Goal: Task Accomplishment & Management: Manage account settings

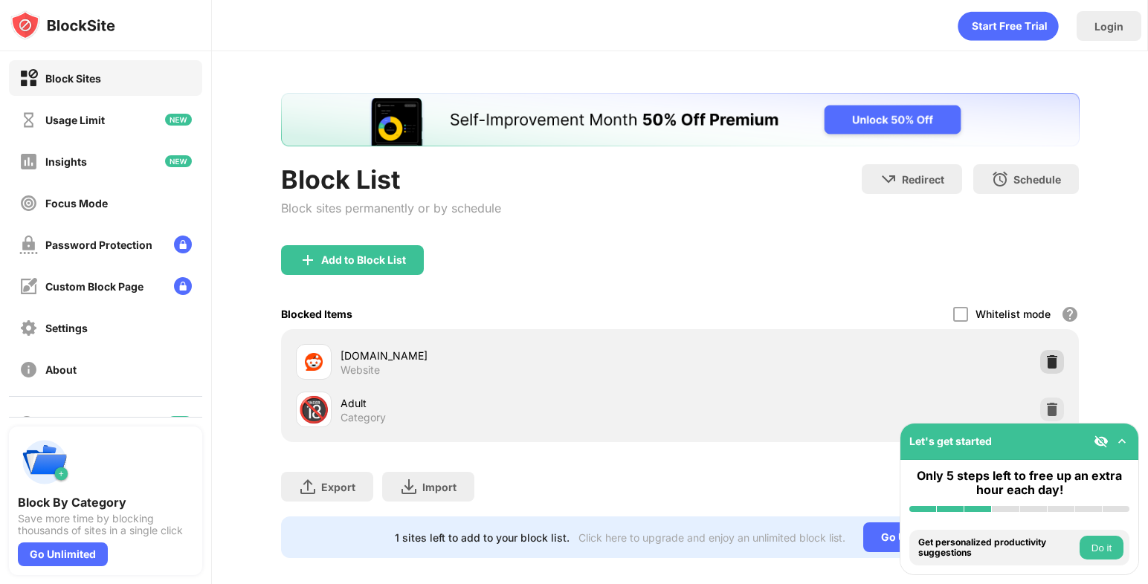
click at [1050, 355] on img at bounding box center [1051, 362] width 15 height 15
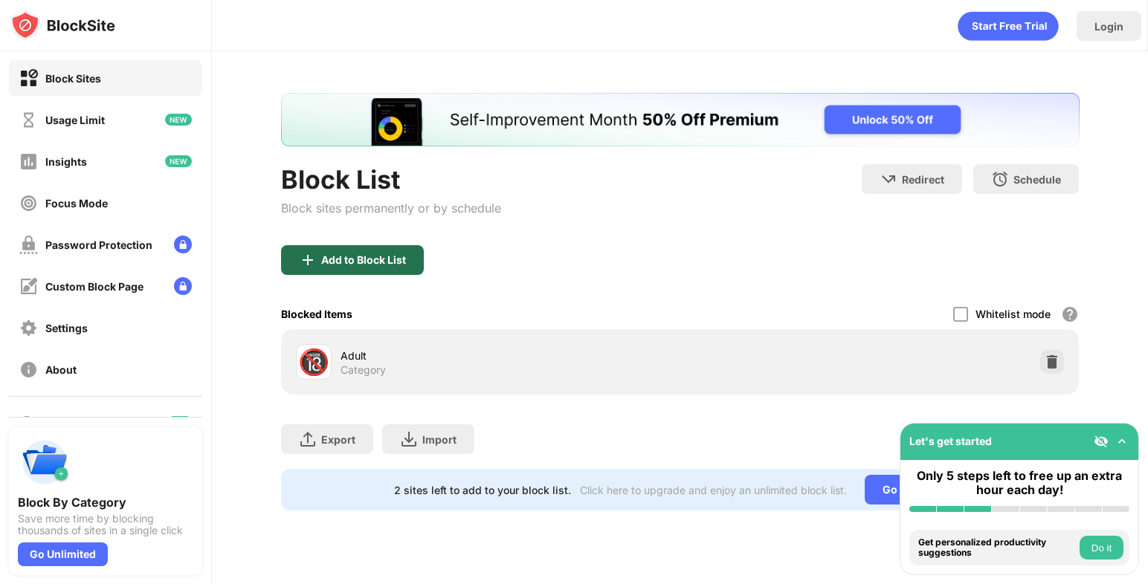
click at [404, 254] on div "Add to Block List" at bounding box center [363, 260] width 85 height 12
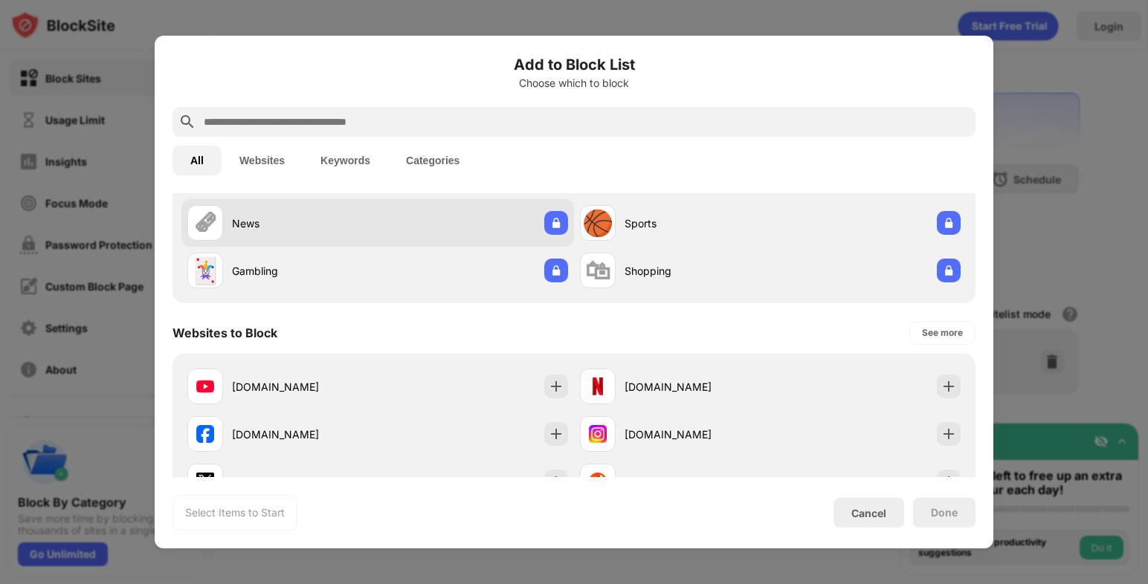
scroll to position [120, 0]
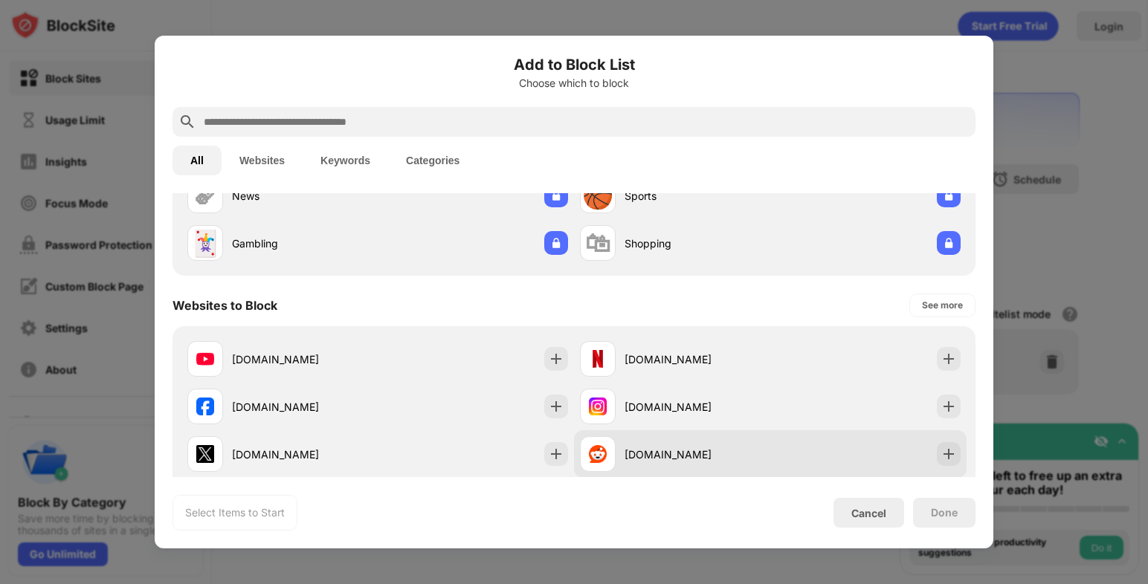
click at [710, 450] on div "[DOMAIN_NAME]" at bounding box center [697, 455] width 146 height 16
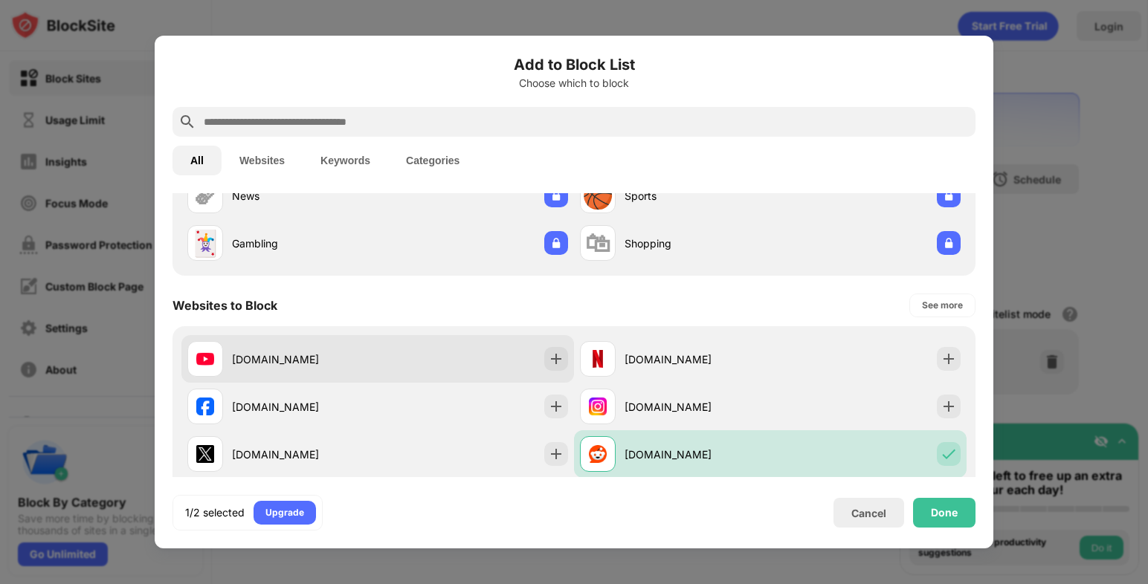
click at [535, 376] on div "[DOMAIN_NAME]" at bounding box center [377, 359] width 392 height 48
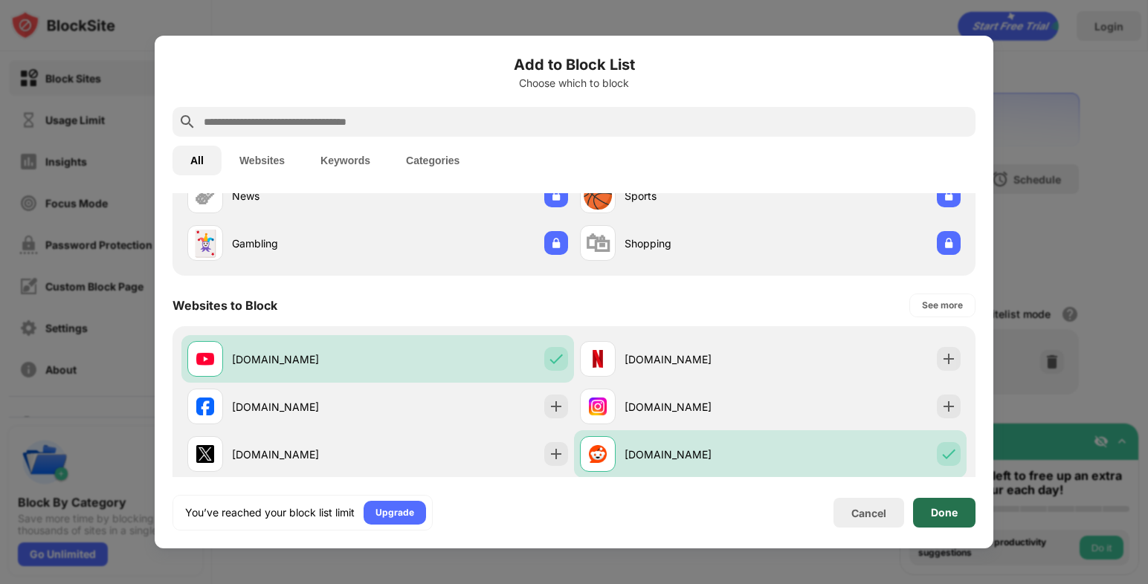
click at [974, 502] on div "Done" at bounding box center [944, 513] width 62 height 30
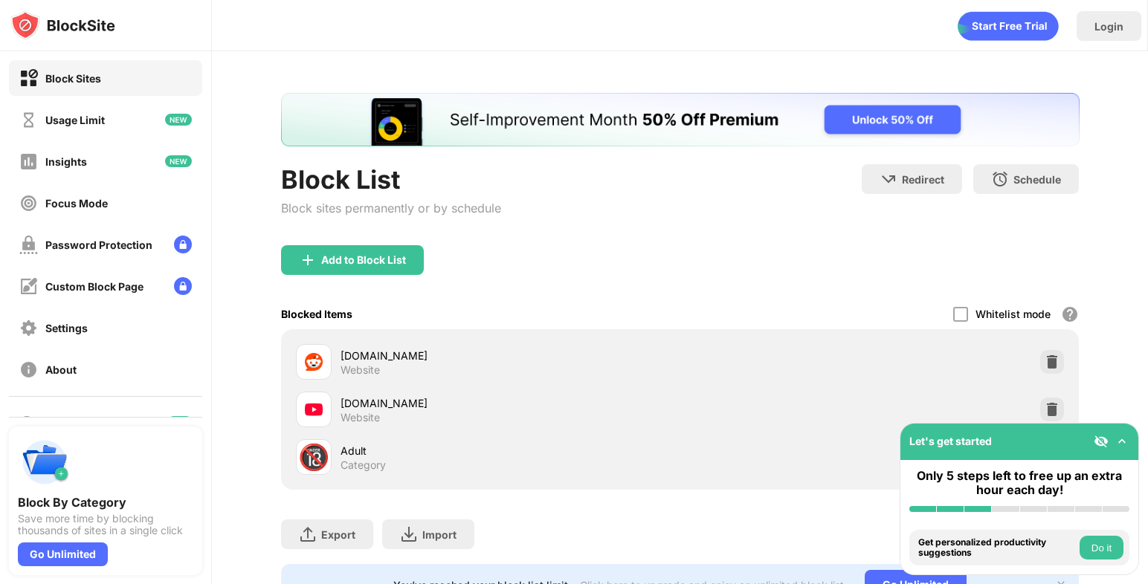
scroll to position [0, 0]
